Goal: Navigation & Orientation: Find specific page/section

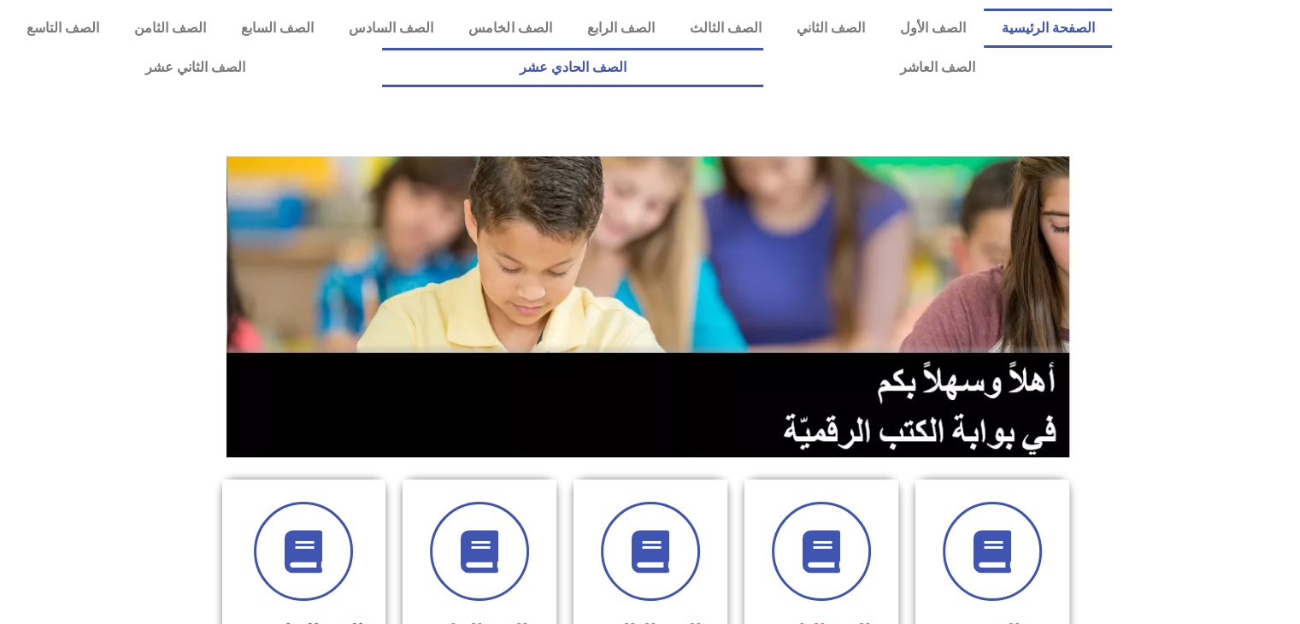
click at [732, 68] on link "الصف الحادي عشر" at bounding box center [572, 67] width 380 height 39
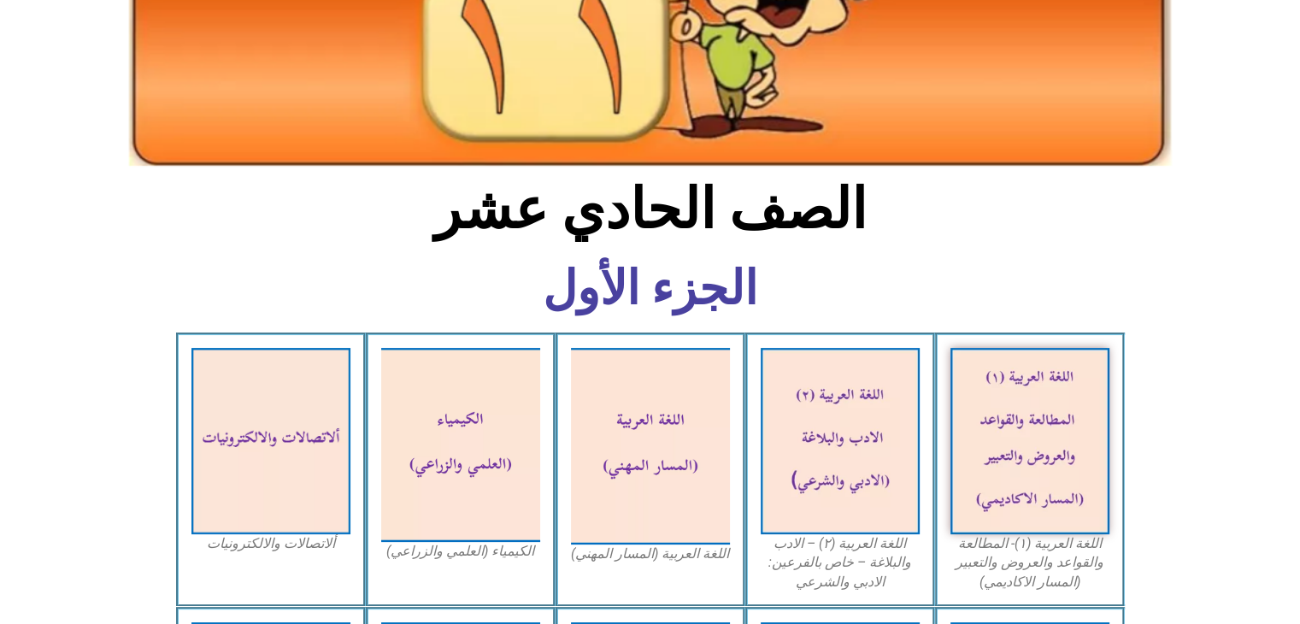
scroll to position [274, 0]
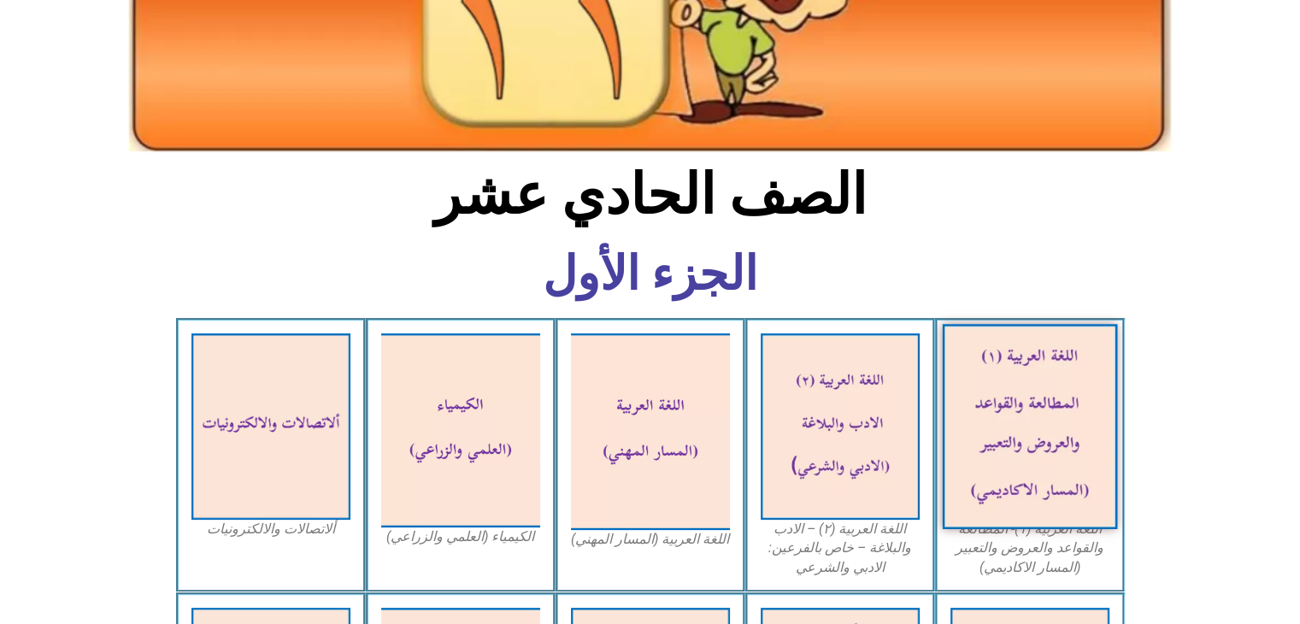
click at [1064, 439] on img at bounding box center [1029, 426] width 175 height 205
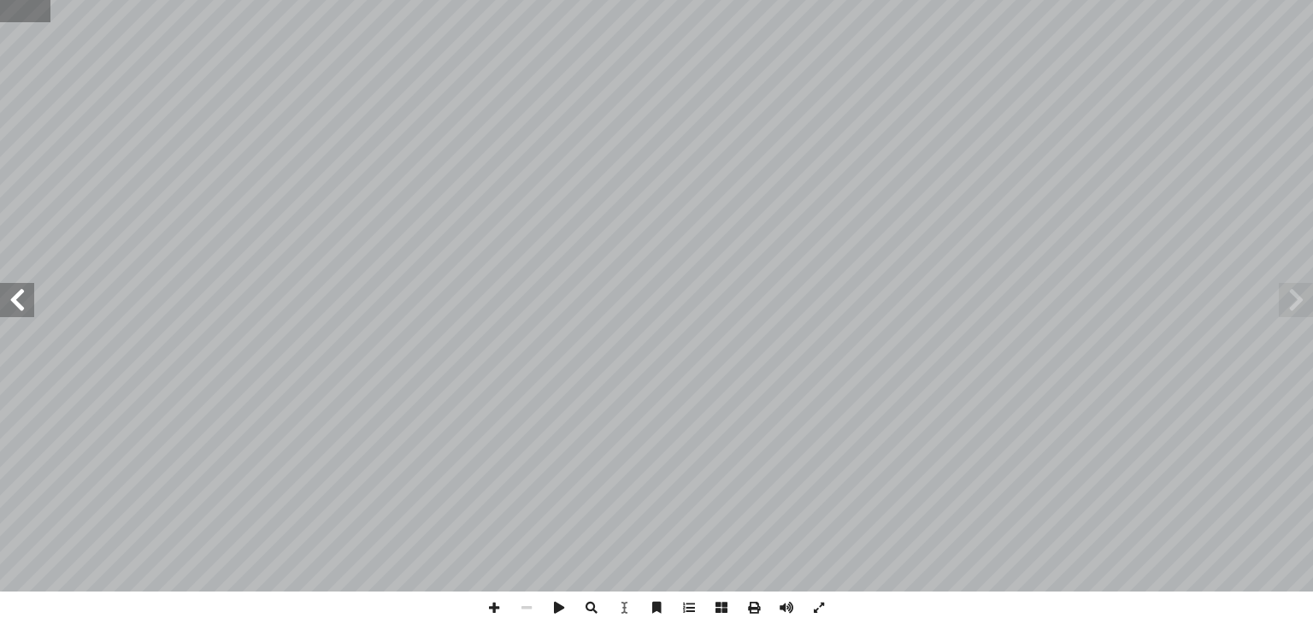
click at [14, 21] on input "text" at bounding box center [25, 11] width 50 height 22
type input "*"
click at [14, 308] on span at bounding box center [17, 300] width 34 height 34
